Goal: Information Seeking & Learning: Find specific fact

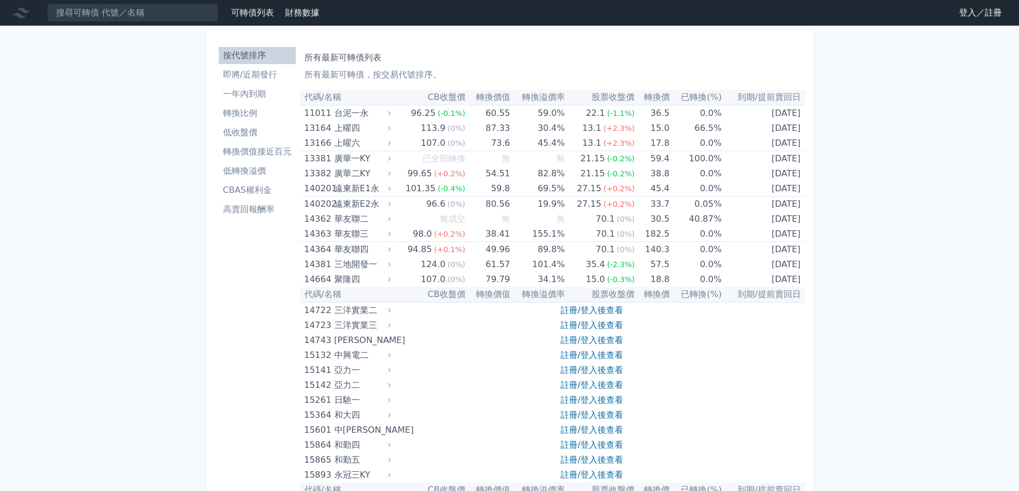
click at [968, 13] on link "登入／註冊" at bounding box center [980, 12] width 60 height 17
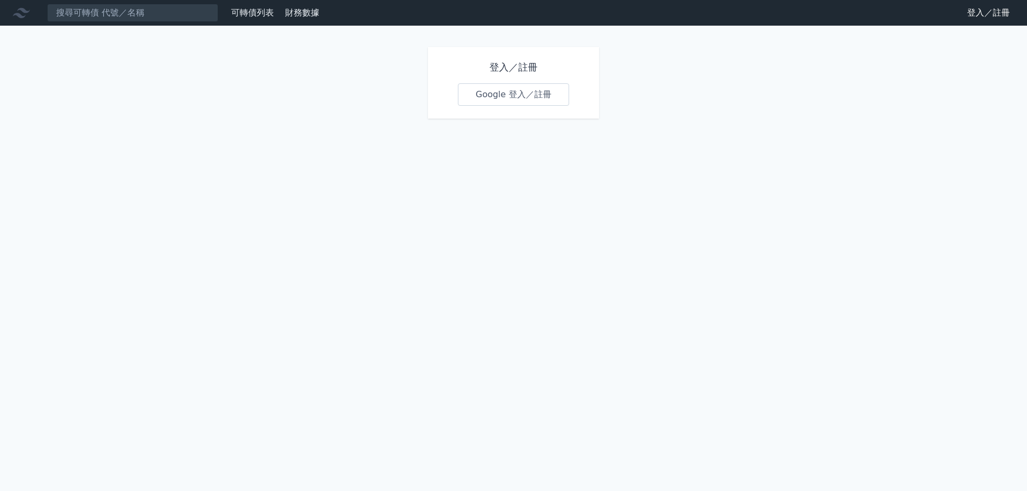
click at [529, 102] on link "Google 登入／註冊" at bounding box center [513, 94] width 111 height 22
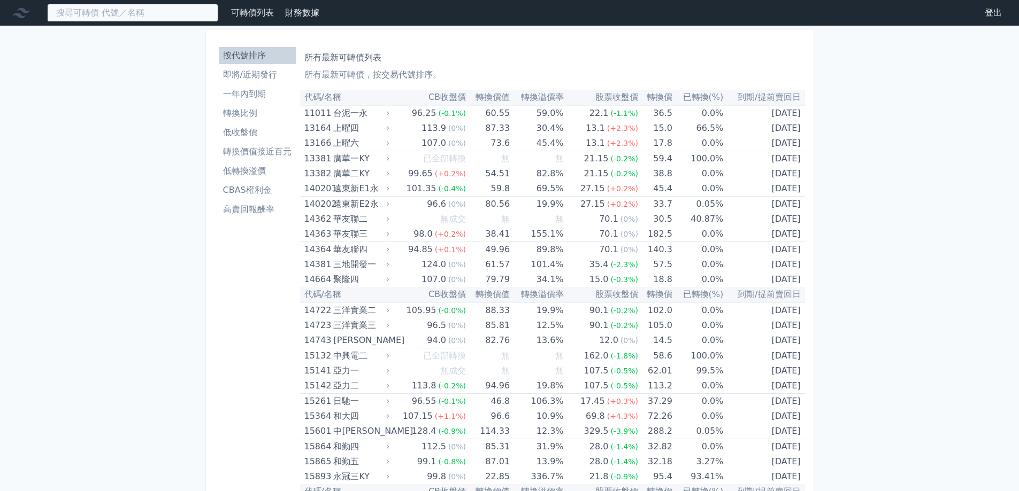
click at [171, 17] on input at bounding box center [132, 13] width 171 height 18
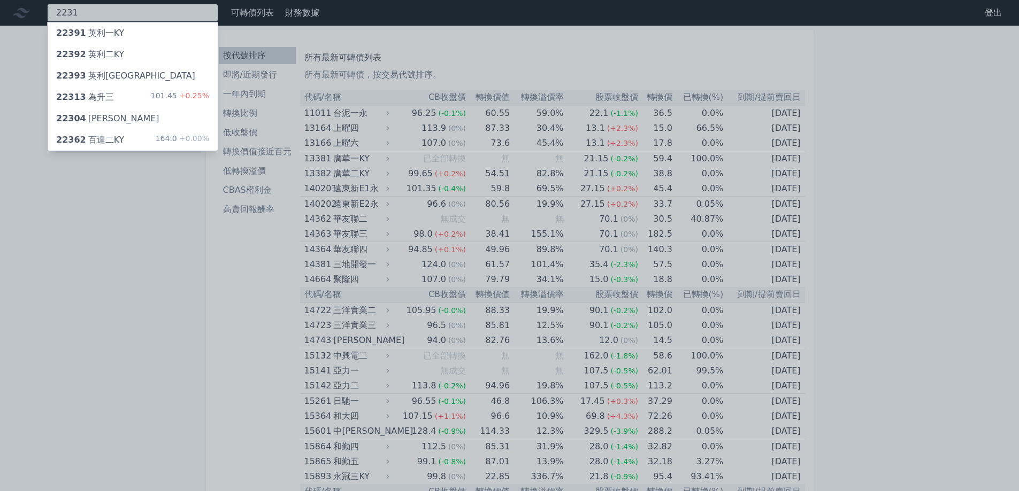
type input "2231"
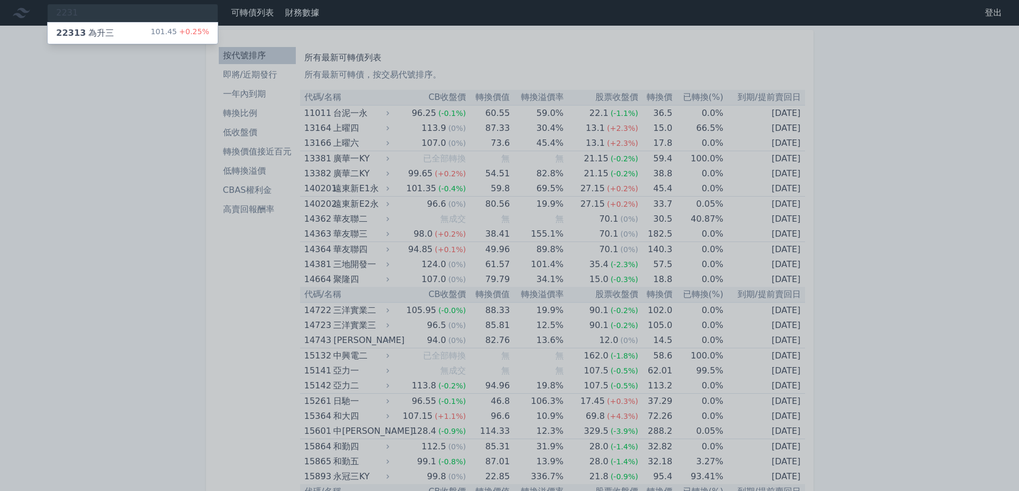
click at [133, 29] on div "22313 為升三 101.45 +0.25%" at bounding box center [133, 32] width 170 height 21
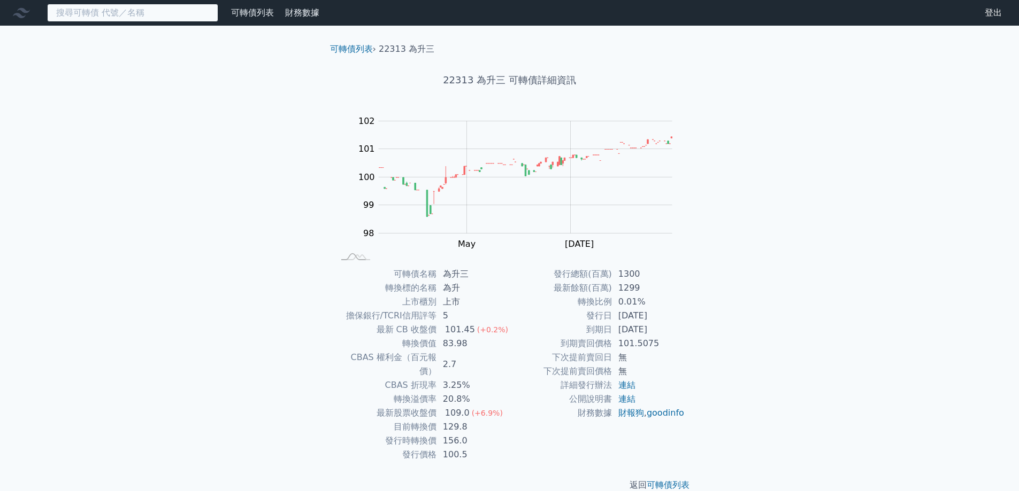
click at [127, 13] on input at bounding box center [132, 13] width 171 height 18
type input "3016"
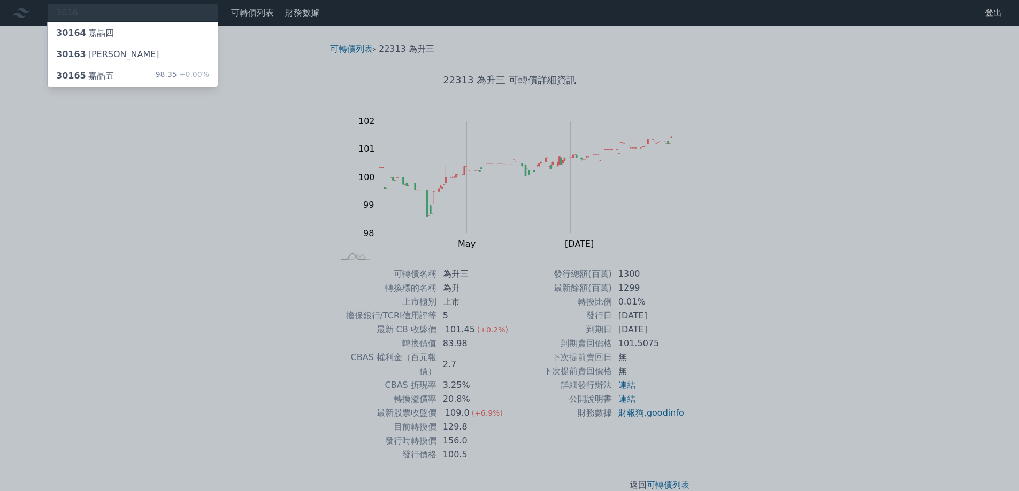
click at [122, 73] on div "30165 嘉晶五 98.35 +0.00%" at bounding box center [133, 75] width 170 height 21
click at [310, 109] on div at bounding box center [509, 245] width 1019 height 491
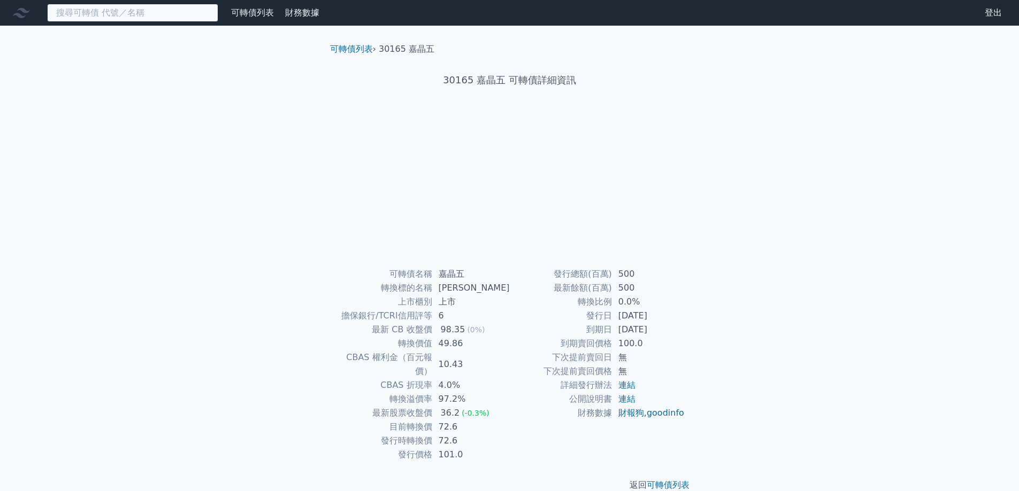
click at [190, 12] on input at bounding box center [132, 13] width 171 height 18
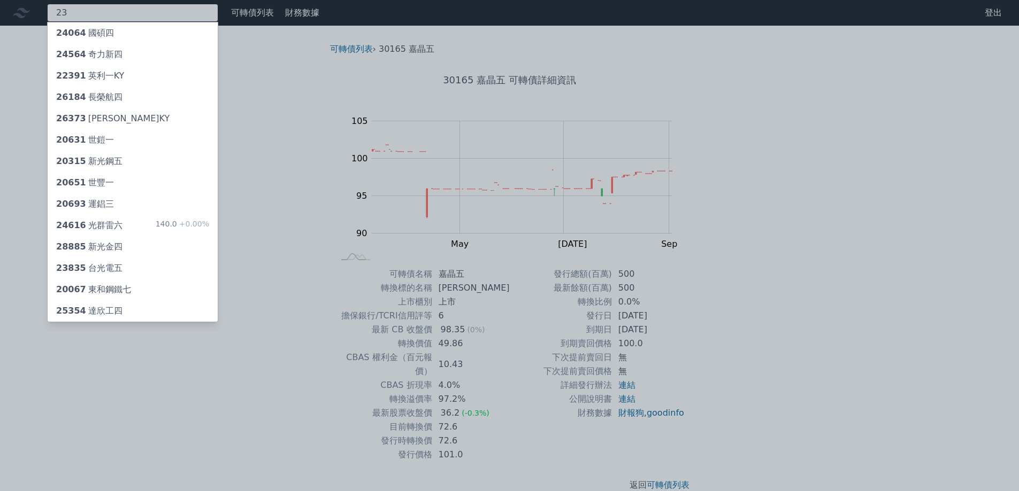
type input "2"
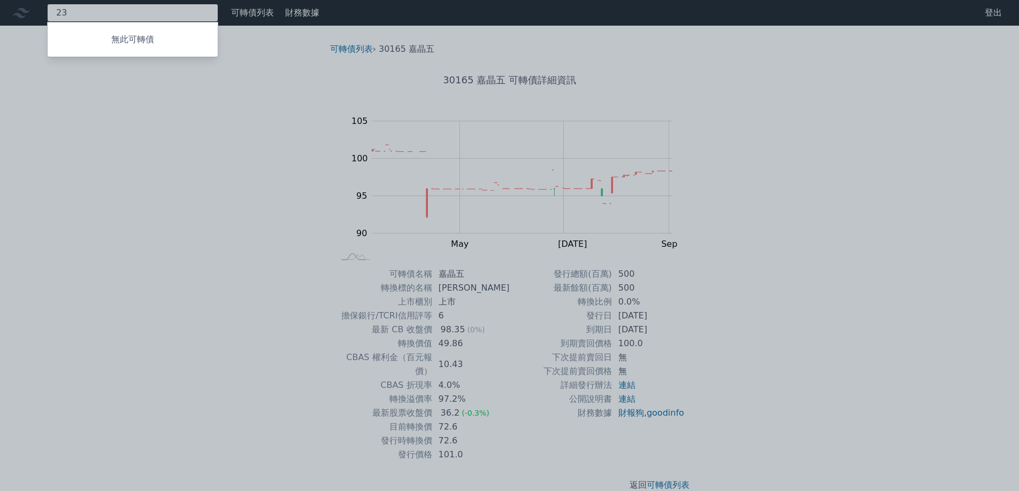
type input "2"
type input "2231"
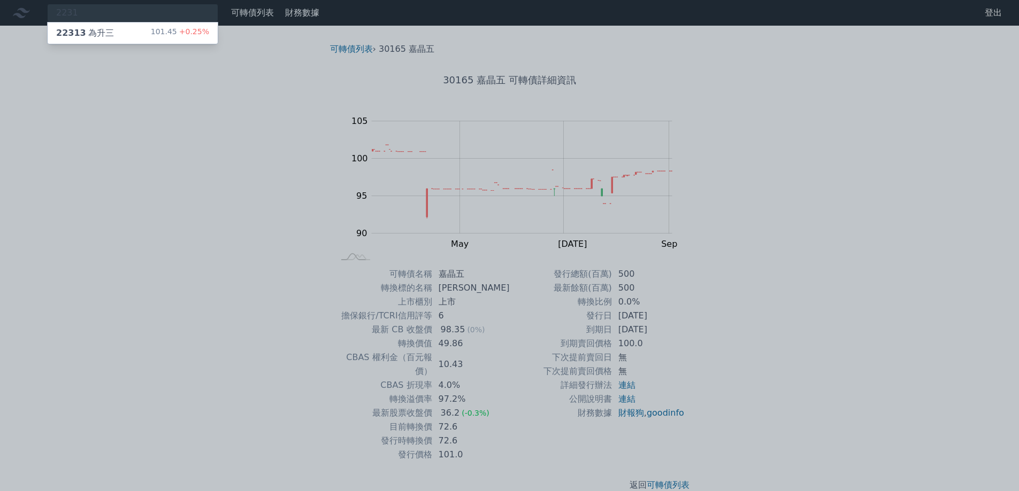
click at [181, 37] on div "101.45 +0.25%" at bounding box center [180, 33] width 58 height 13
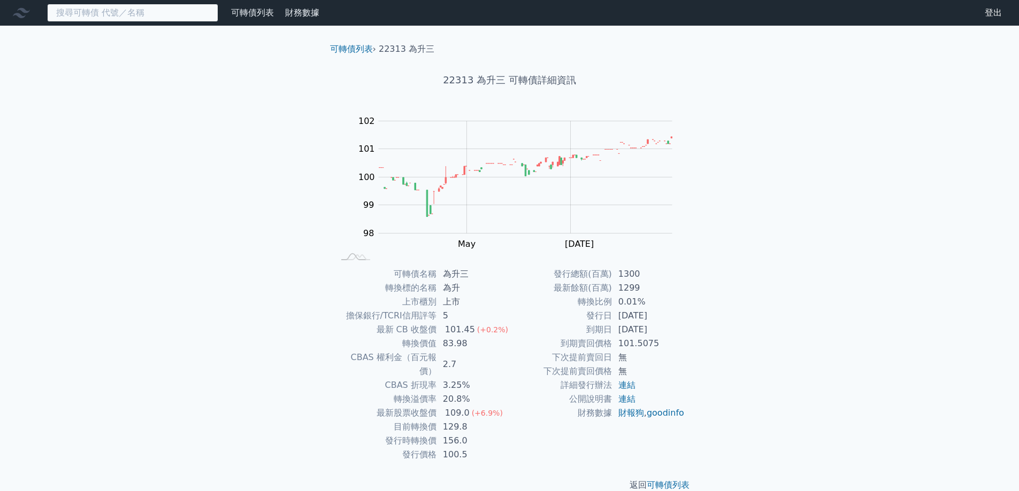
click at [161, 6] on input at bounding box center [132, 13] width 171 height 18
type input "6"
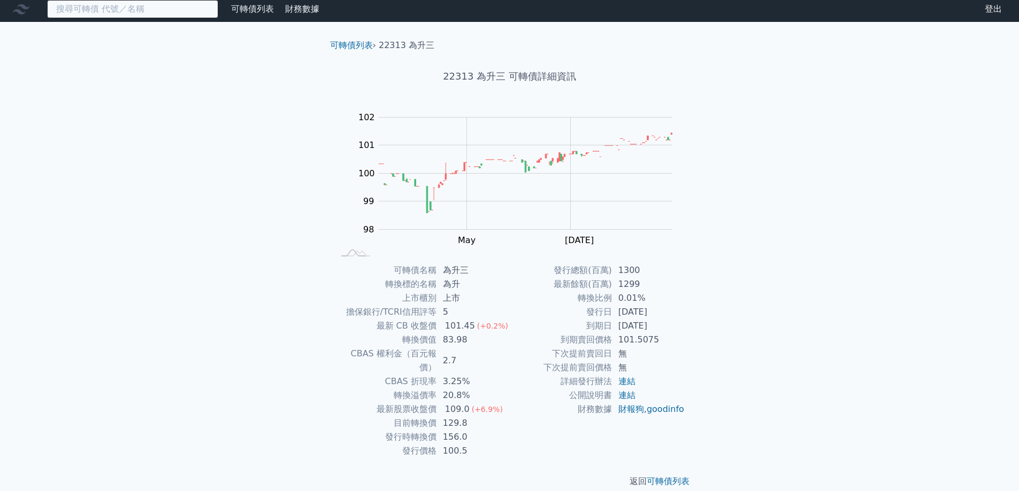
click at [161, 6] on input at bounding box center [132, 9] width 171 height 18
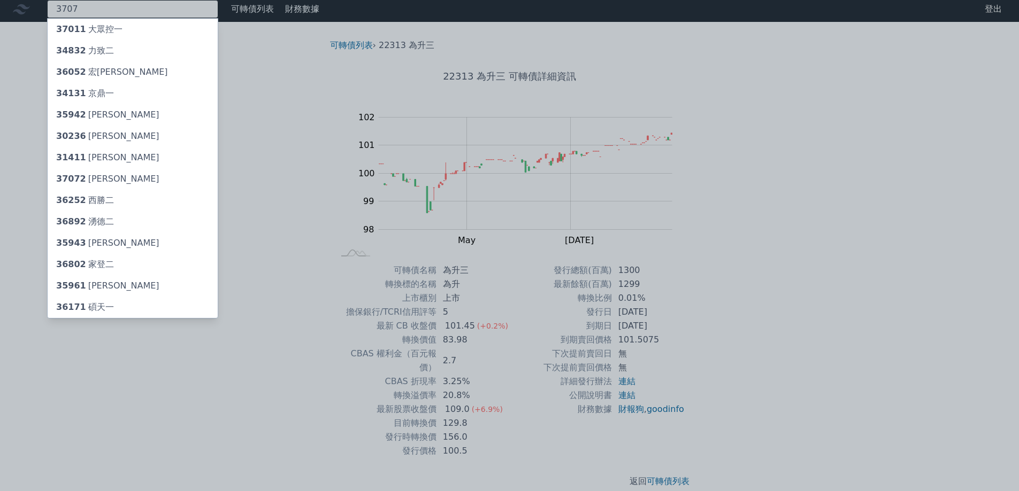
type input "3707"
click at [139, 181] on div "37072 [PERSON_NAME]" at bounding box center [133, 178] width 170 height 21
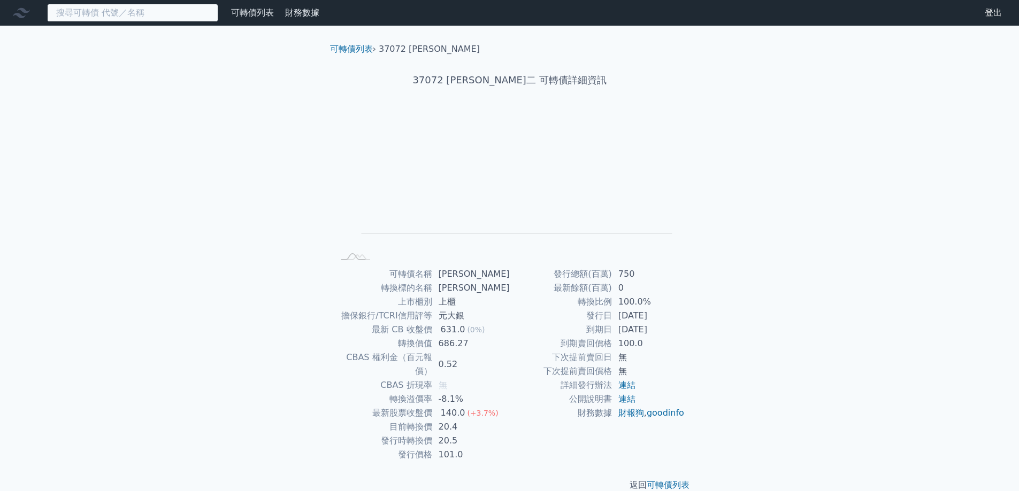
click at [131, 16] on input at bounding box center [132, 13] width 171 height 18
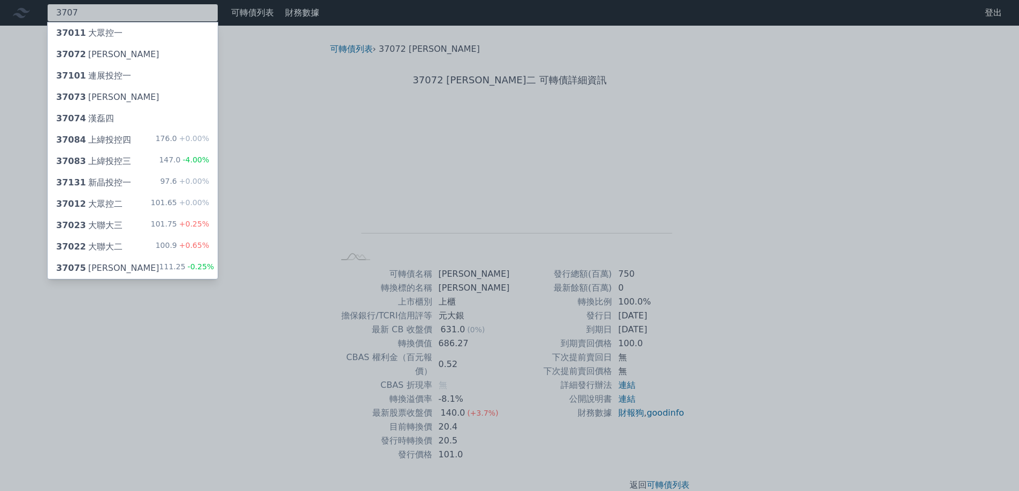
type input "3707"
click at [115, 267] on div "37075 漢磊五 111.25 -0.25%" at bounding box center [133, 268] width 170 height 21
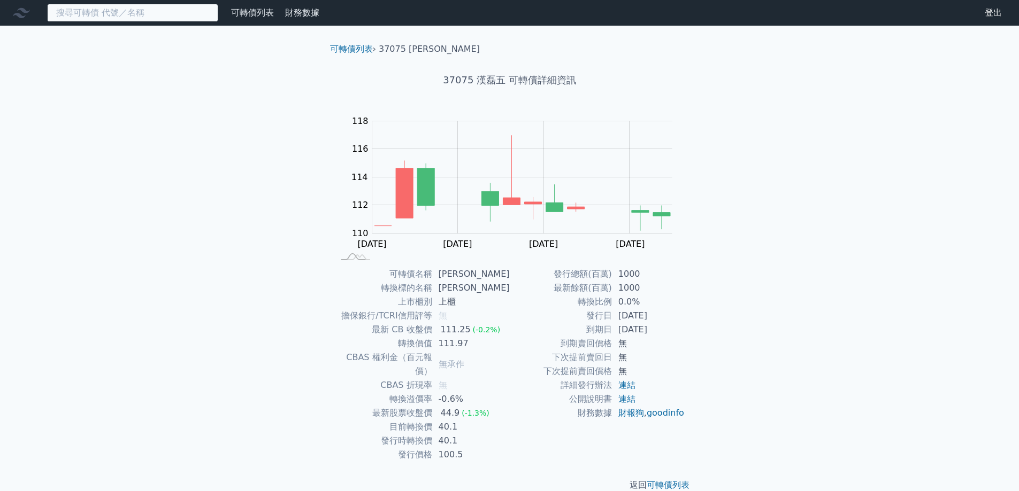
click at [149, 17] on input at bounding box center [132, 13] width 171 height 18
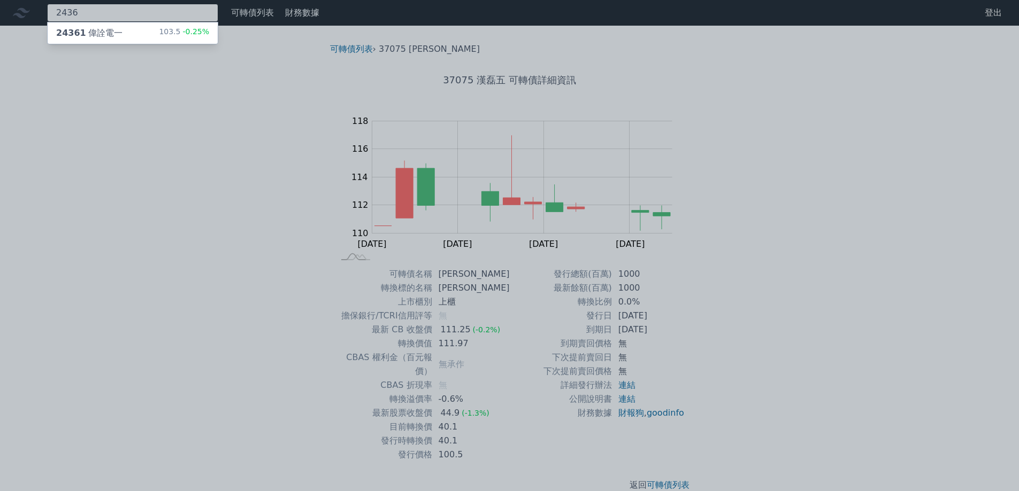
type input "2436"
click at [149, 37] on div "24361 偉詮電一 103.5 -0.25%" at bounding box center [133, 32] width 170 height 21
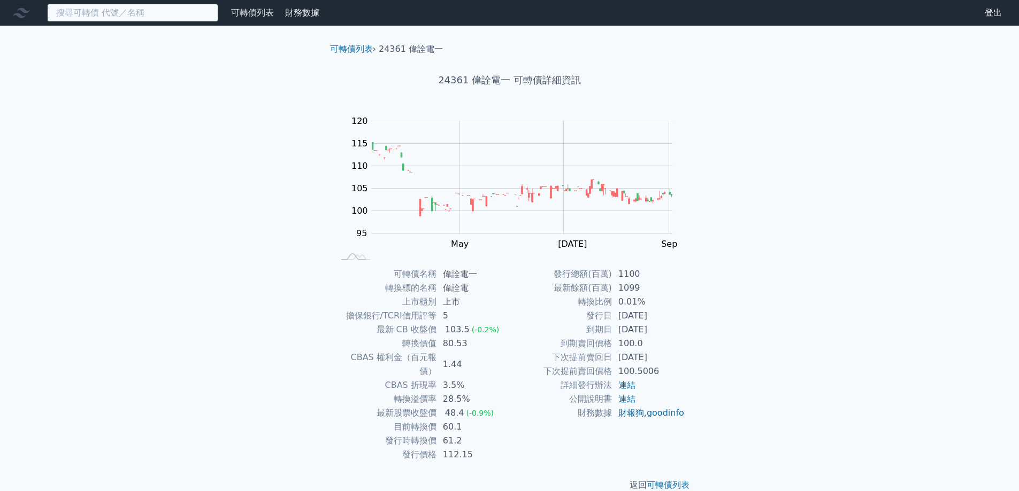
click at [156, 14] on input at bounding box center [132, 13] width 171 height 18
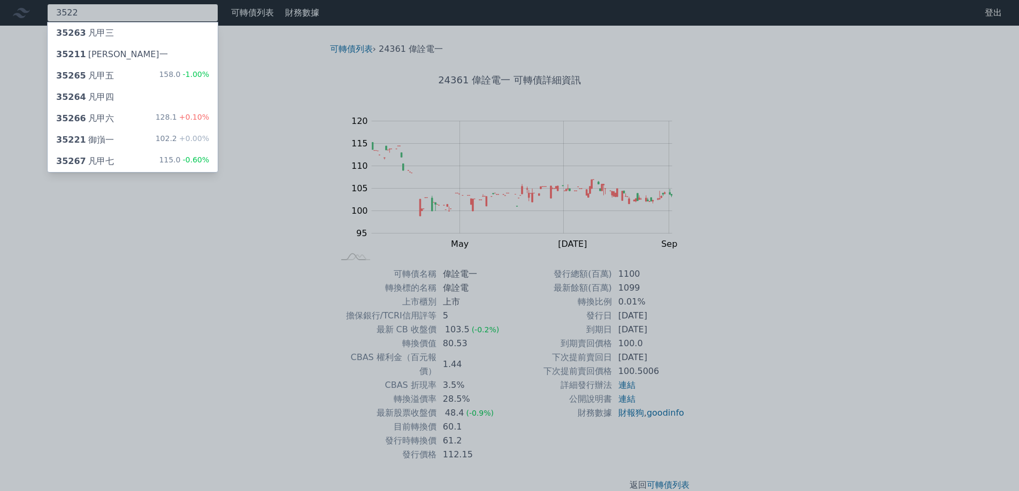
type input "3522"
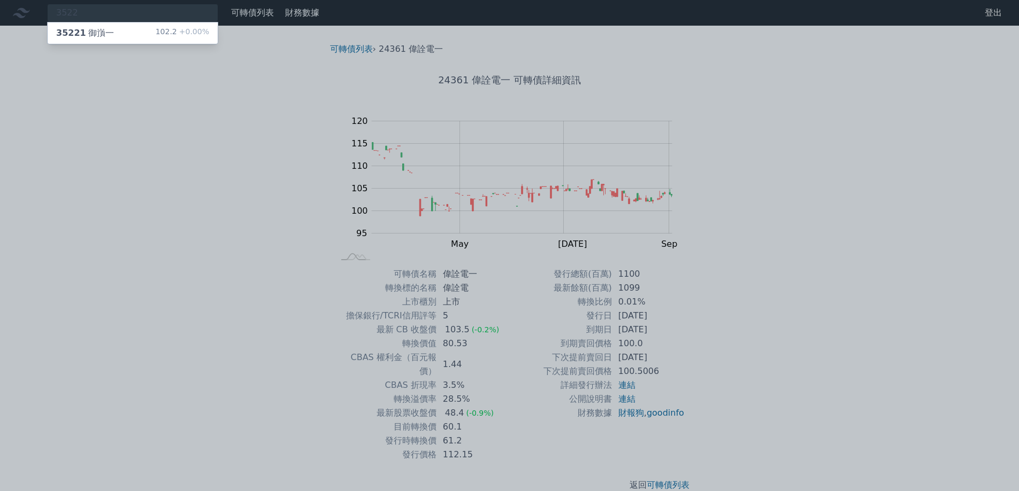
click at [153, 29] on div "35221 御嵿一 102.2 +0.00%" at bounding box center [133, 32] width 170 height 21
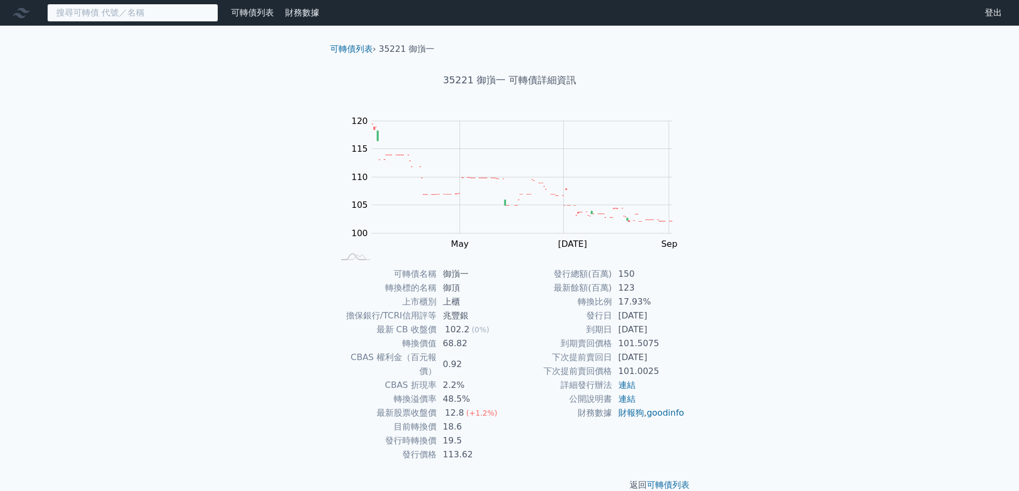
click at [155, 11] on input at bounding box center [132, 13] width 171 height 18
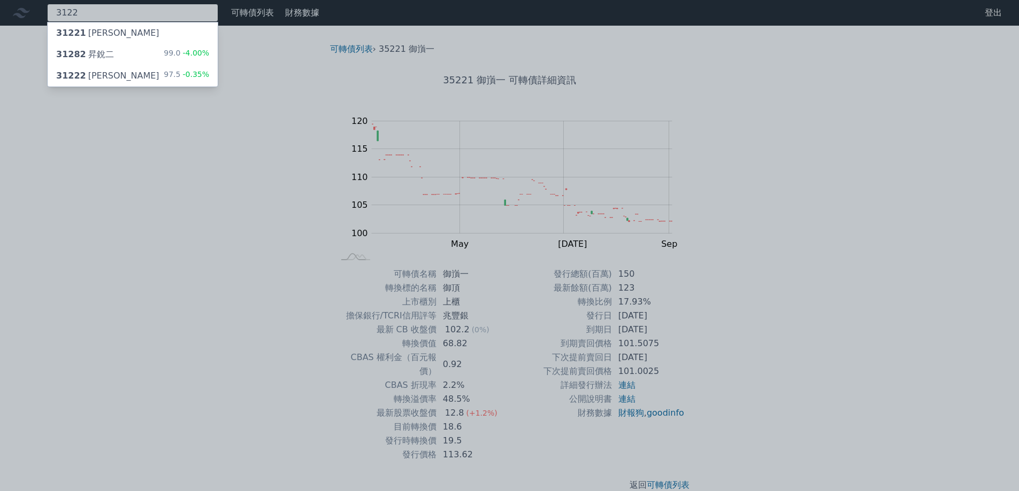
type input "3122"
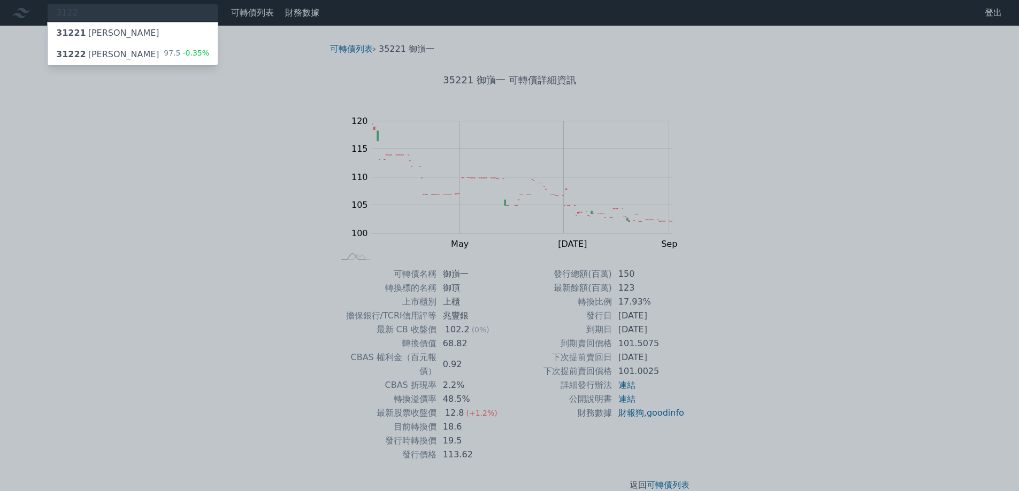
click at [153, 50] on div "31222 笙泉二 97.5 -0.35%" at bounding box center [133, 54] width 170 height 21
